Goal: Transaction & Acquisition: Purchase product/service

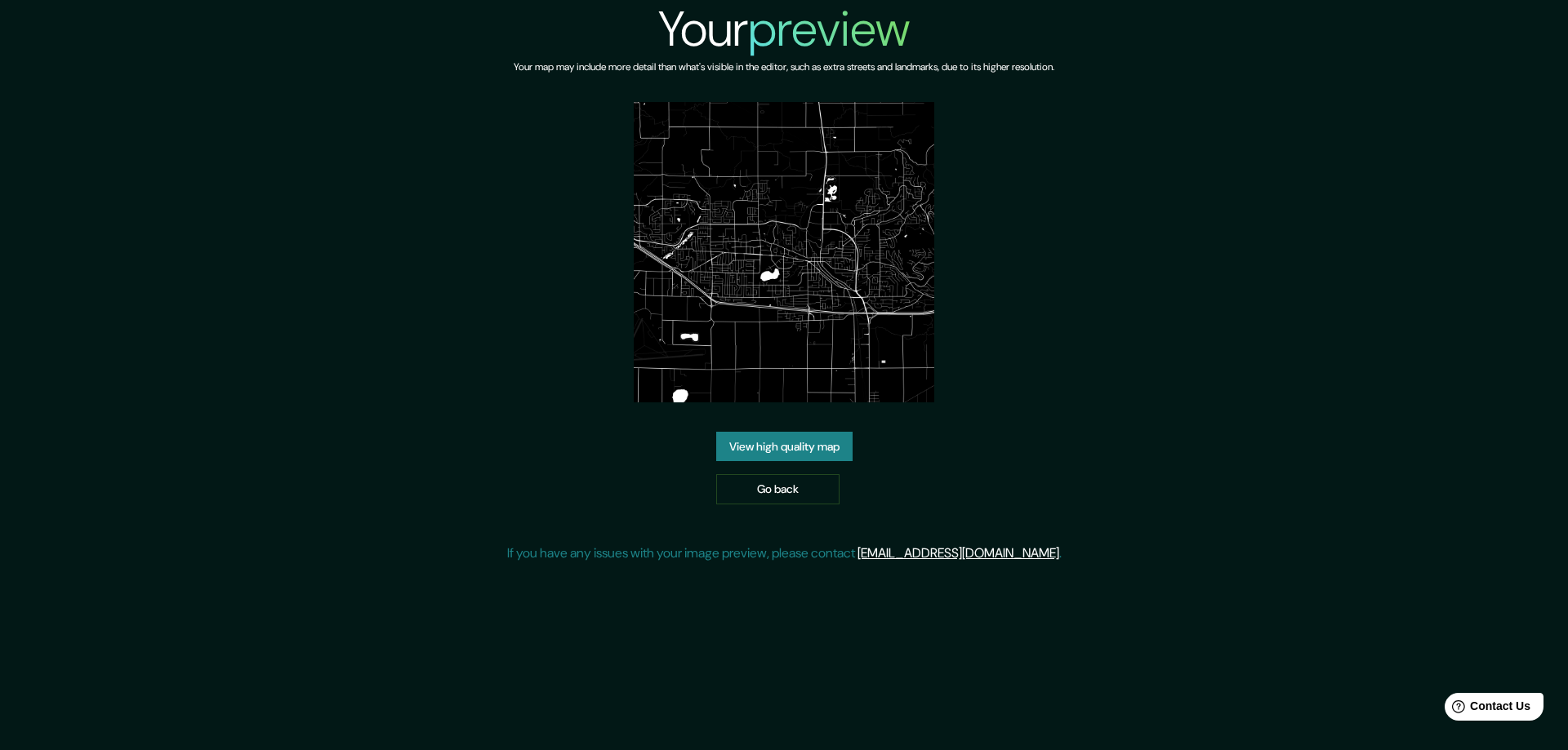
click at [795, 448] on link "View high quality map" at bounding box center [784, 447] width 137 height 30
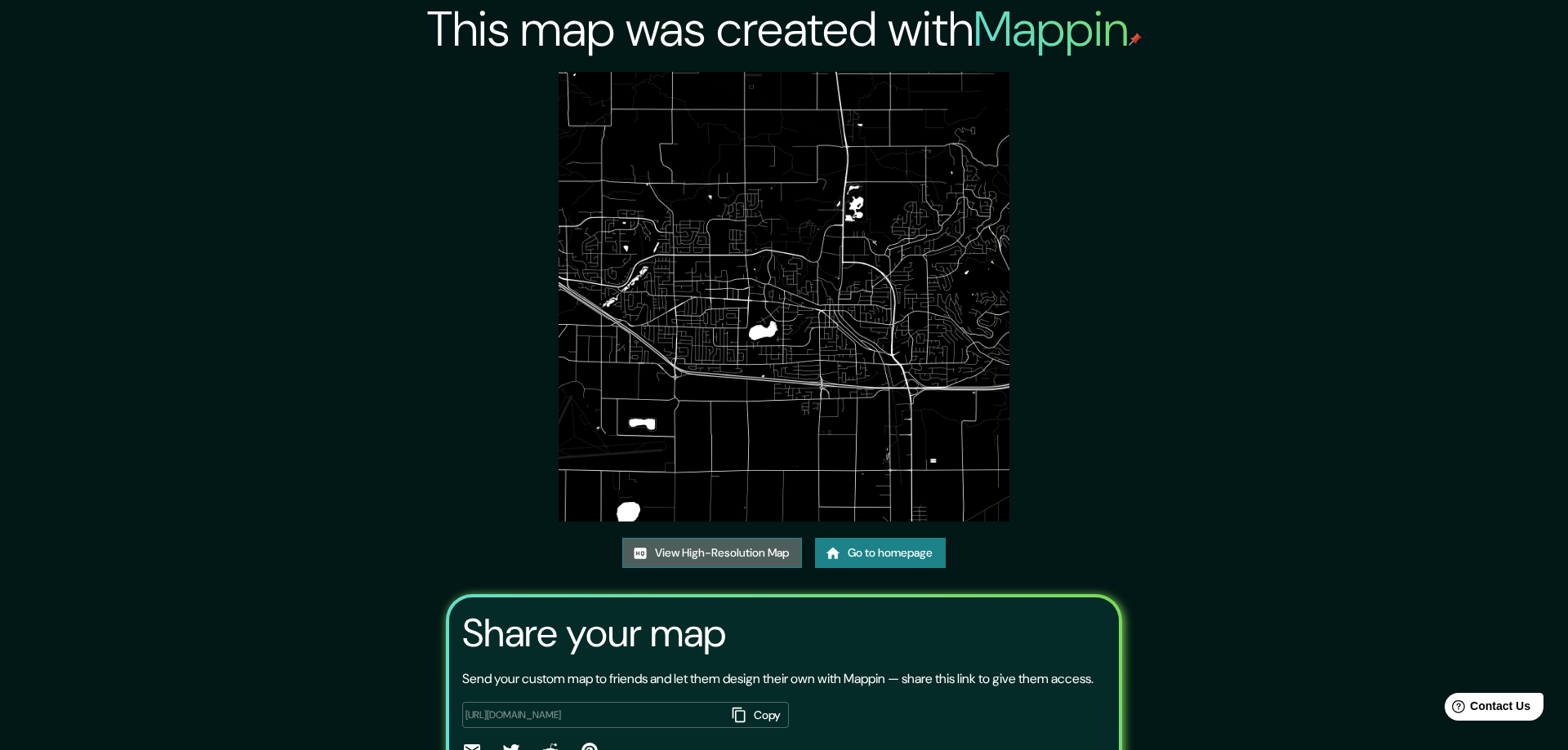
click at [678, 548] on link "View High-Resolution Map" at bounding box center [712, 553] width 179 height 30
click at [849, 545] on link "Go to homepage" at bounding box center [874, 553] width 131 height 30
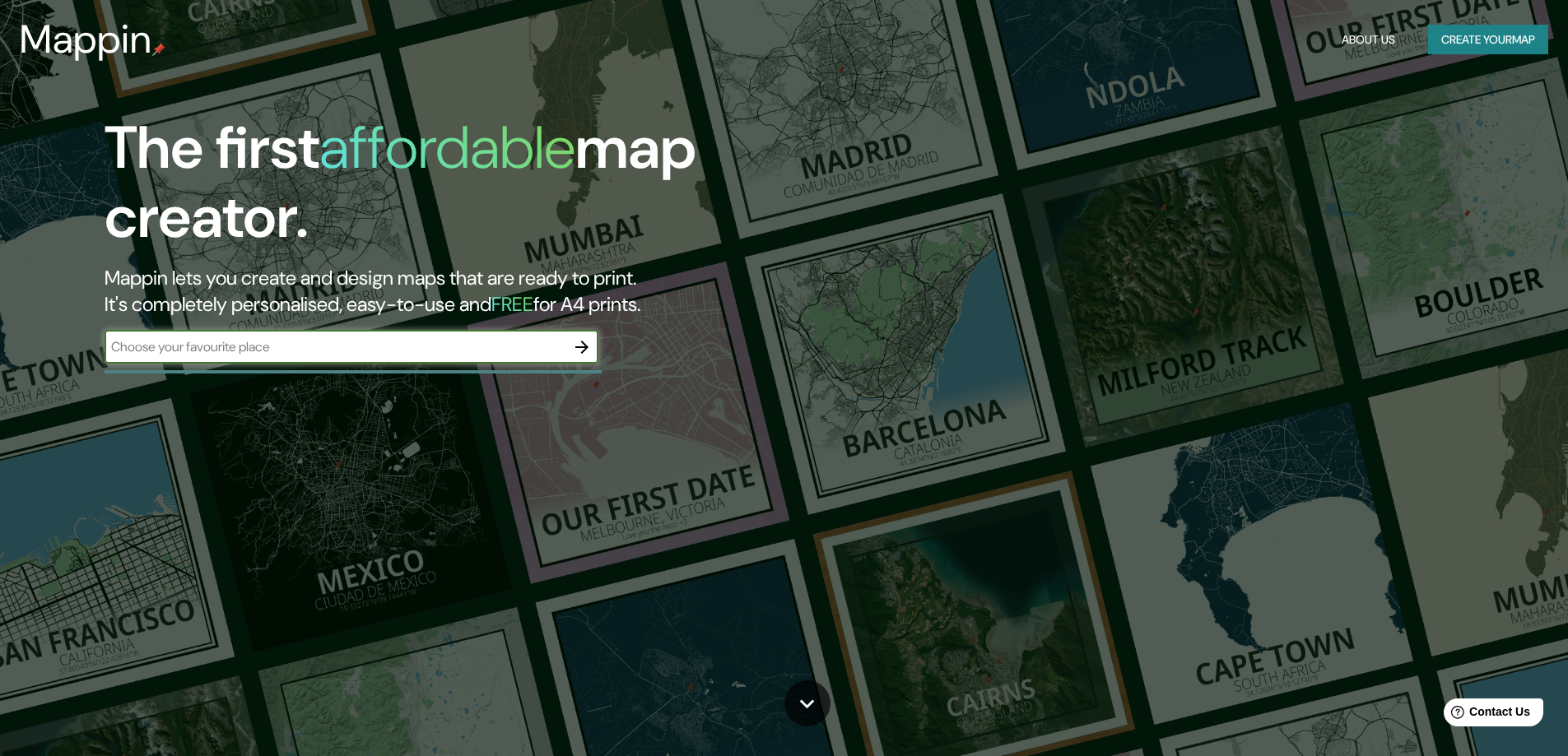
click at [583, 349] on icon "button" at bounding box center [581, 347] width 20 height 20
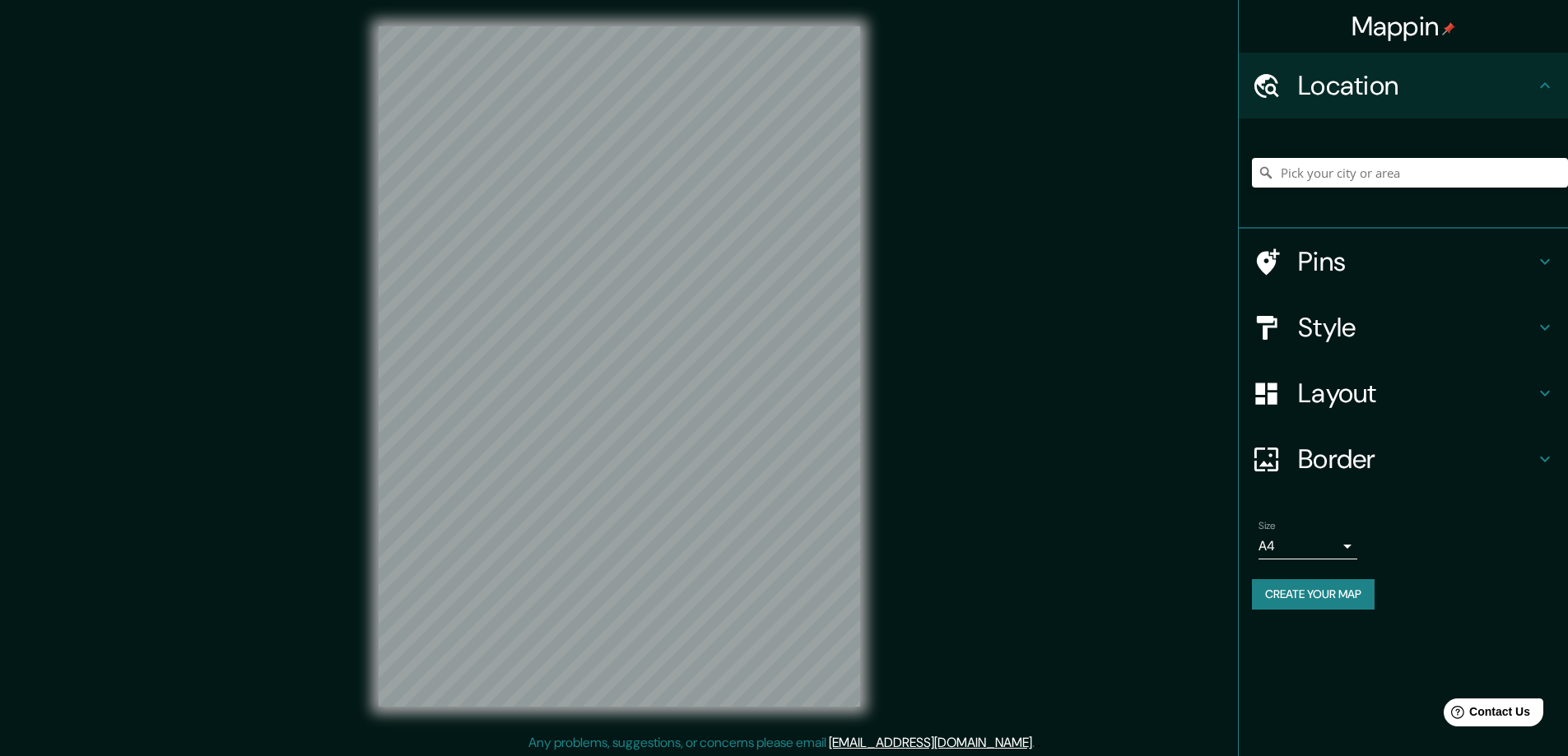
click at [1327, 326] on h4 "Style" at bounding box center [1416, 327] width 237 height 33
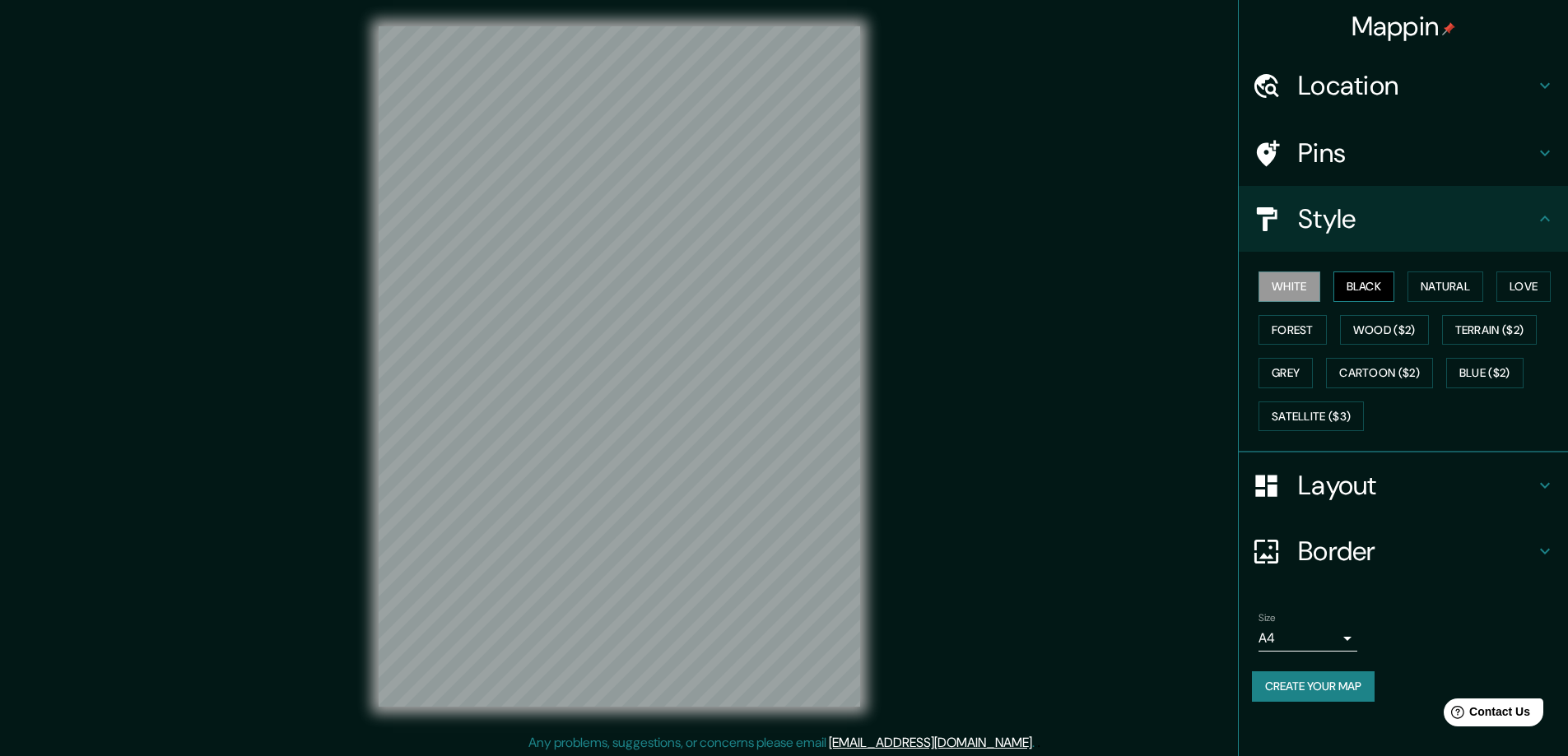
click at [1360, 291] on button "Black" at bounding box center [1364, 286] width 62 height 30
click at [1329, 484] on h4 "Layout" at bounding box center [1416, 486] width 237 height 33
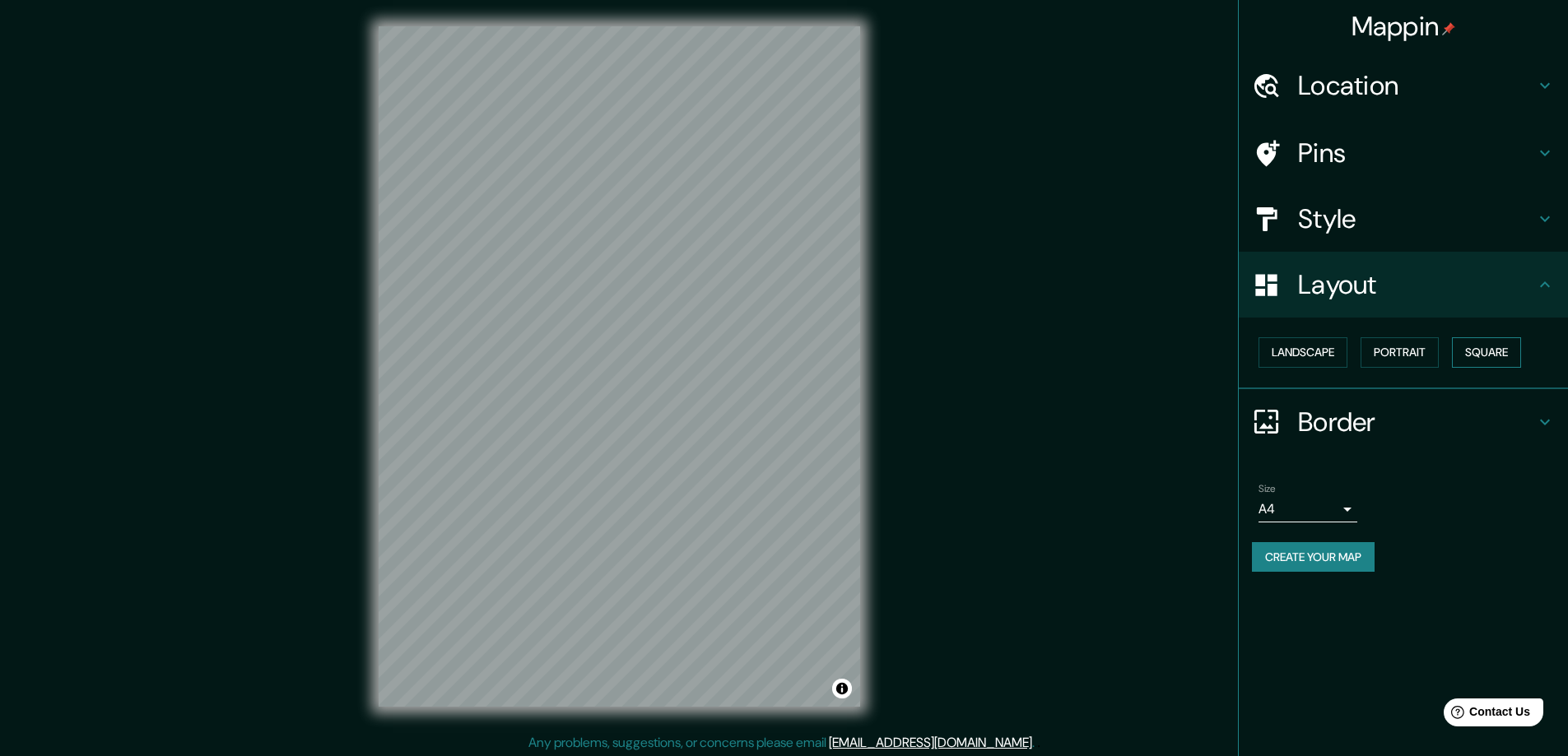
click at [1506, 344] on button "Square" at bounding box center [1486, 352] width 69 height 30
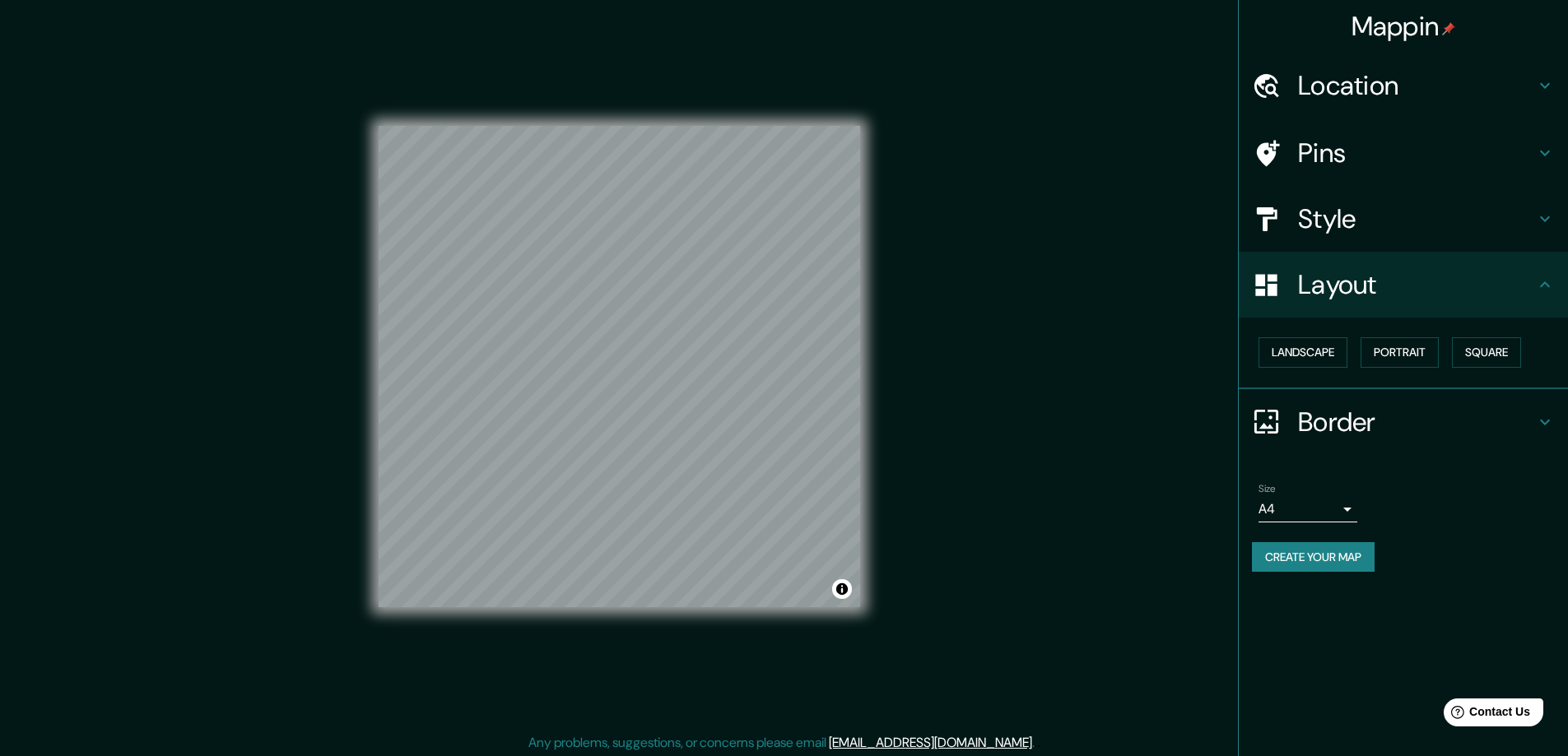
click at [1345, 509] on body "Mappin Location Pins Style Layout Landscape Portrait Square Border Choose a bor…" at bounding box center [784, 378] width 1568 height 756
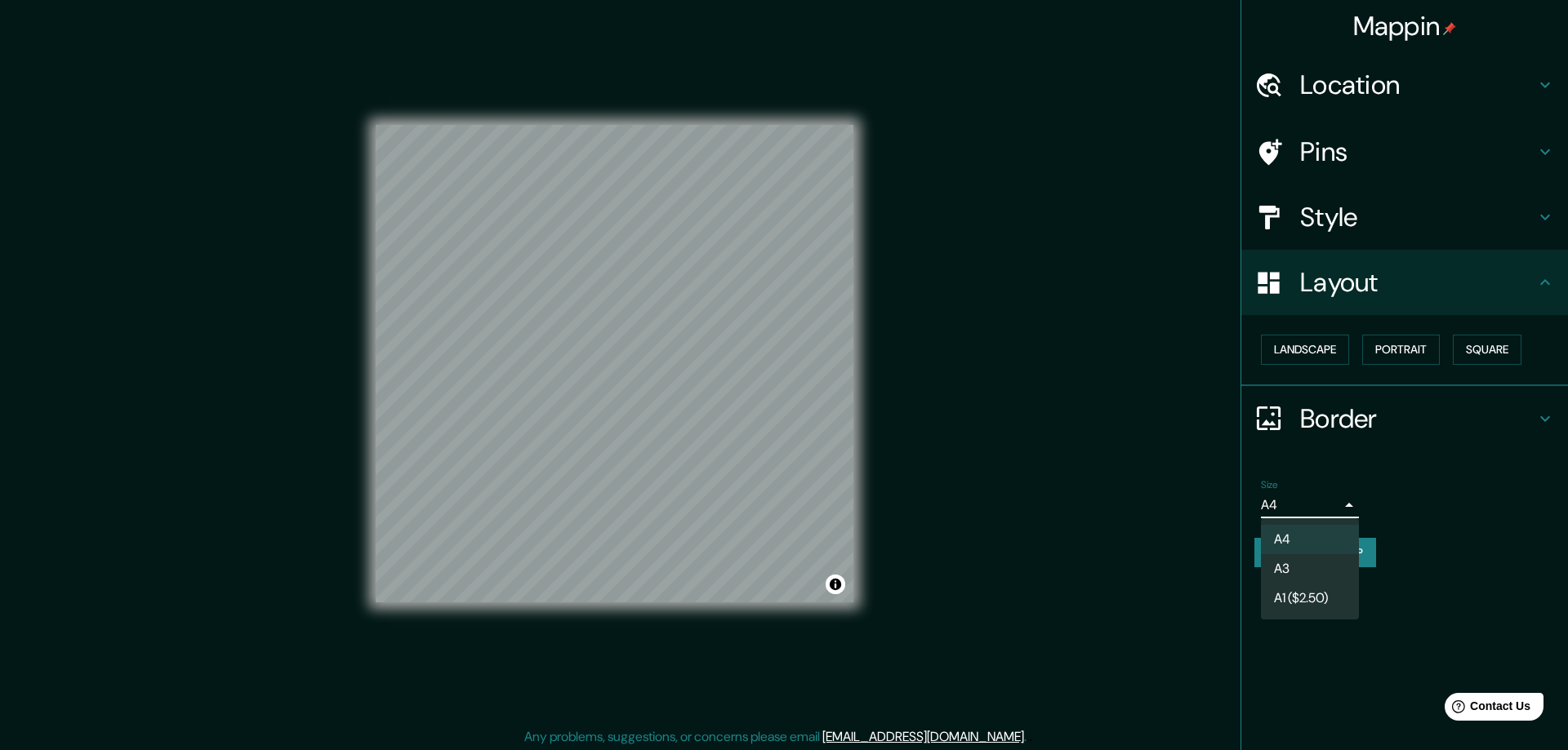
drag, startPoint x: 1289, startPoint y: 564, endPoint x: 1318, endPoint y: 83, distance: 481.9
click at [1289, 564] on li "A3" at bounding box center [1310, 569] width 98 height 29
type input "a4"
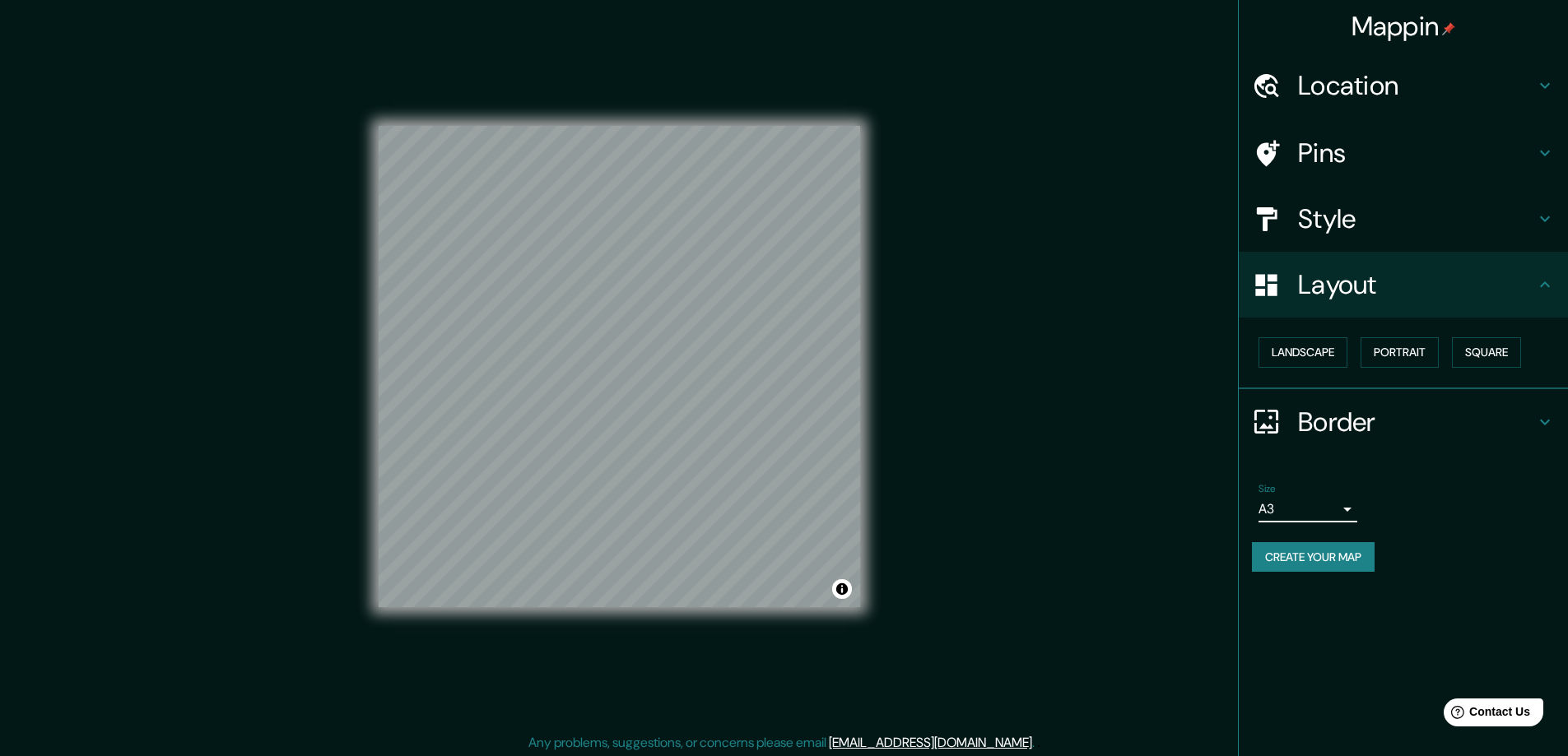
click at [1328, 84] on h4 "Location" at bounding box center [1416, 85] width 237 height 33
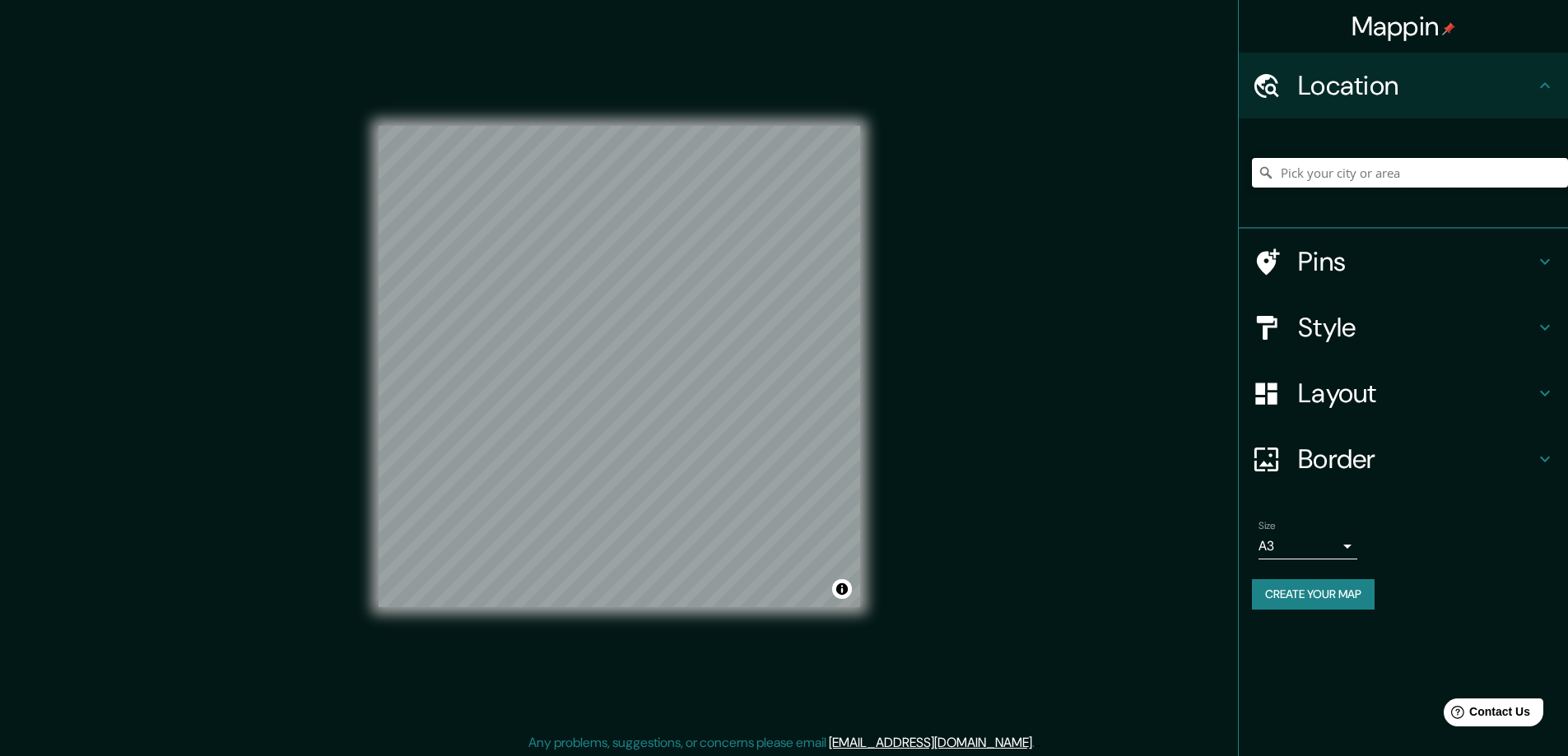
paste input "#19 - 2886 Montrose Ave Abbotsford BC, V2S 0N7"
click at [1317, 328] on h4 "Style" at bounding box center [1416, 327] width 237 height 33
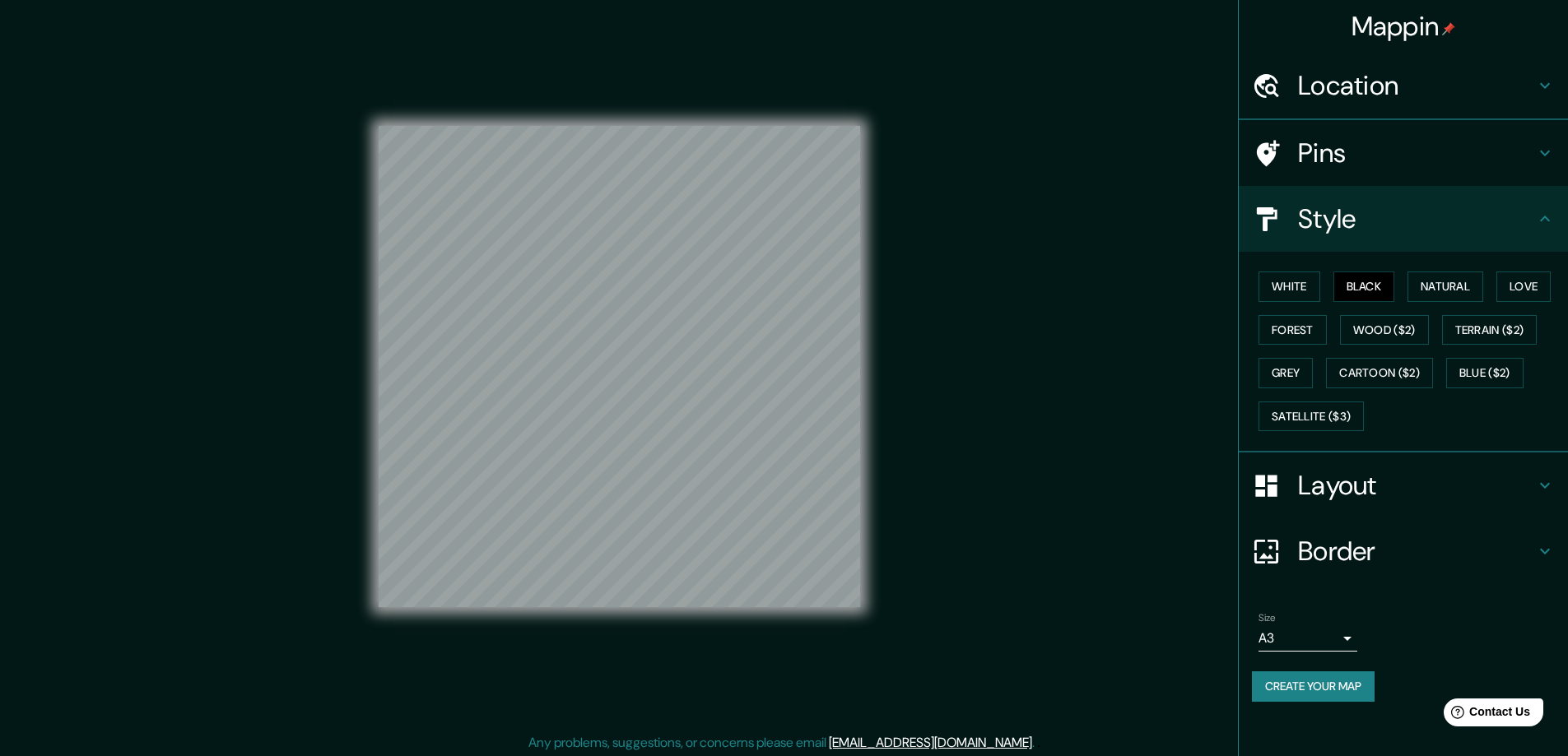
scroll to position [0, 0]
click at [1342, 83] on h4 "Location" at bounding box center [1416, 85] width 237 height 33
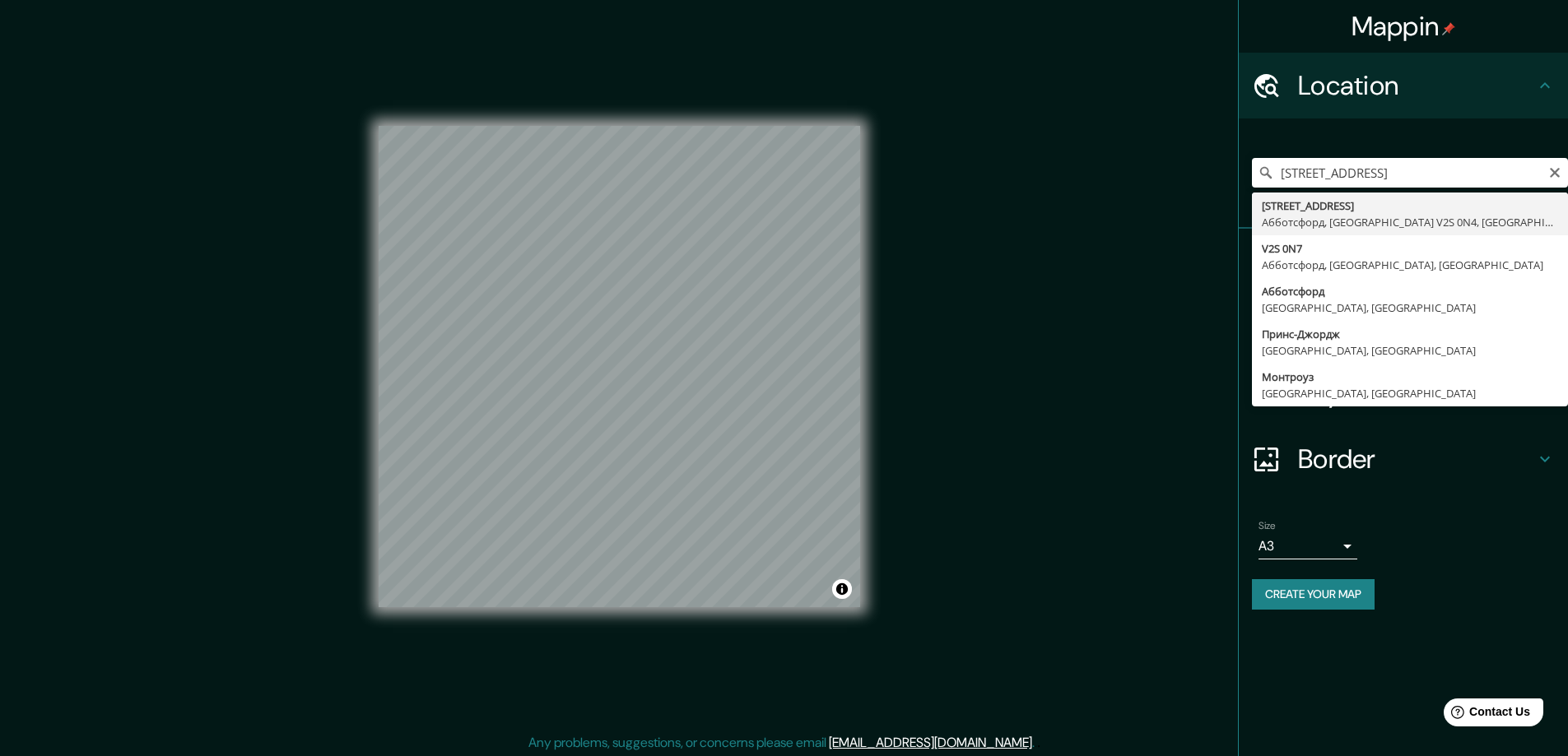
type input "2886 Montrose Avenue, Абботсфорд, Британская Колумбия V2S 0N4, Канада"
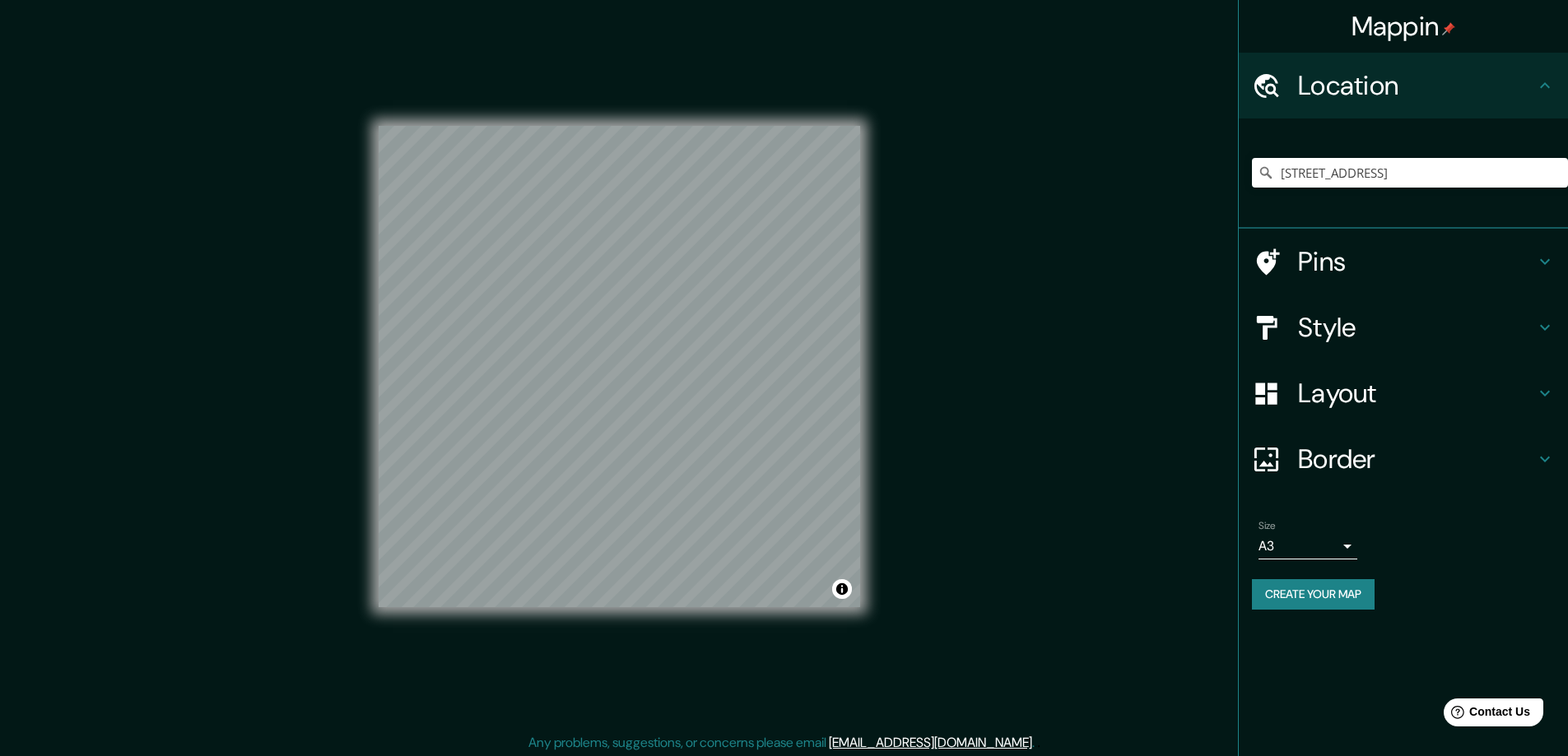
click at [1273, 589] on button "Create your map" at bounding box center [1313, 594] width 122 height 30
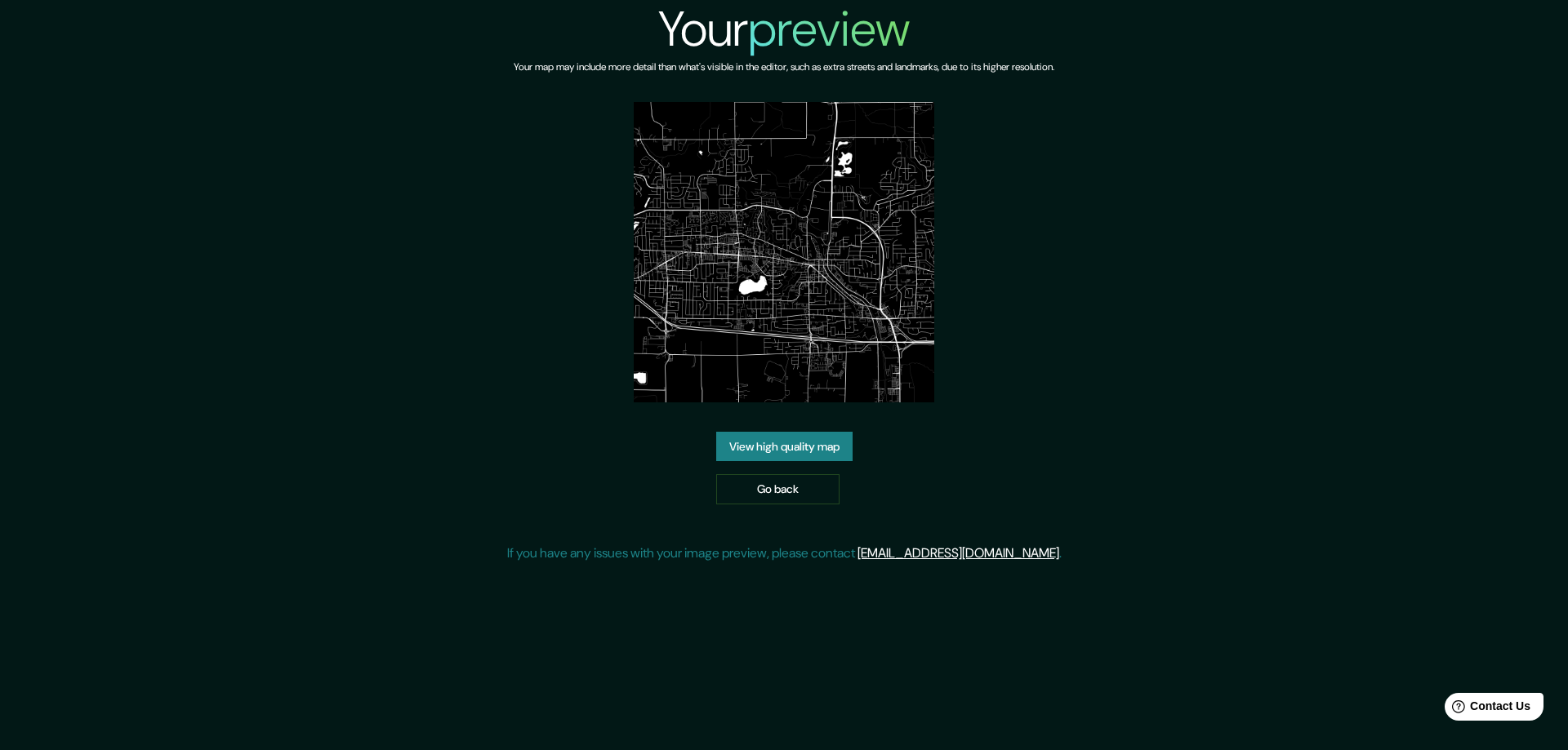
click at [755, 432] on link "View high quality map" at bounding box center [784, 447] width 137 height 30
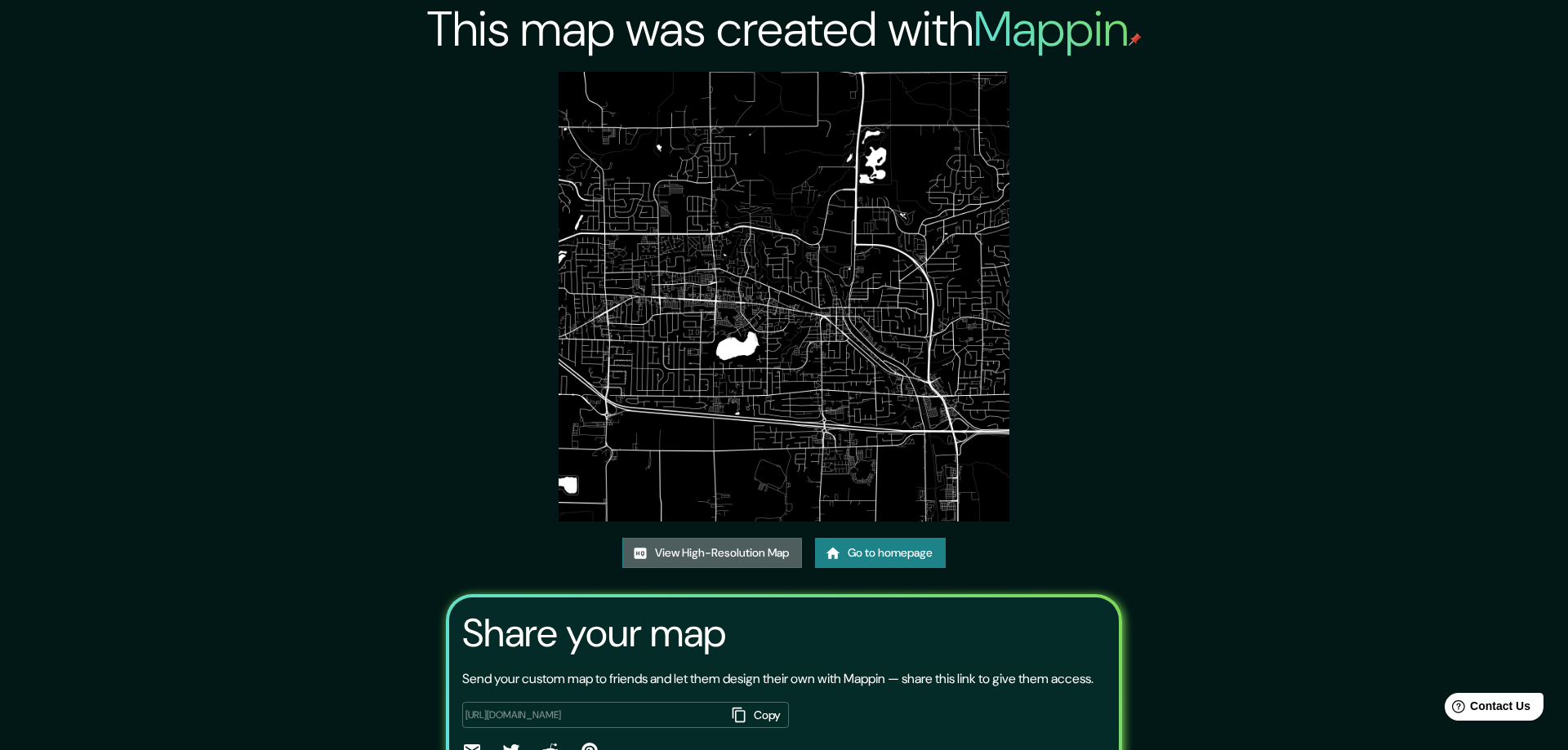
click at [659, 555] on link "View High-Resolution Map" at bounding box center [712, 553] width 179 height 30
